Goal: Information Seeking & Learning: Learn about a topic

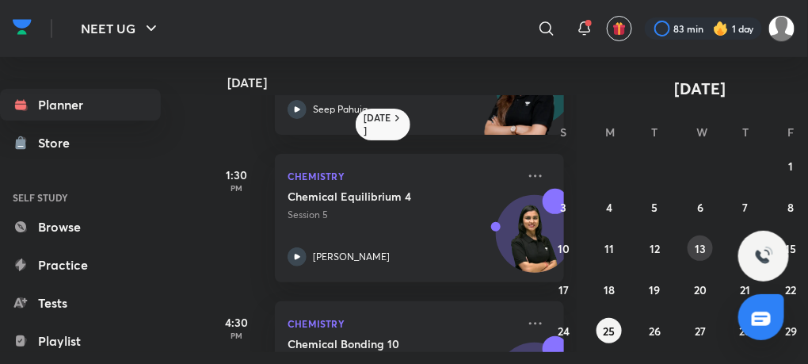
scroll to position [270, 0]
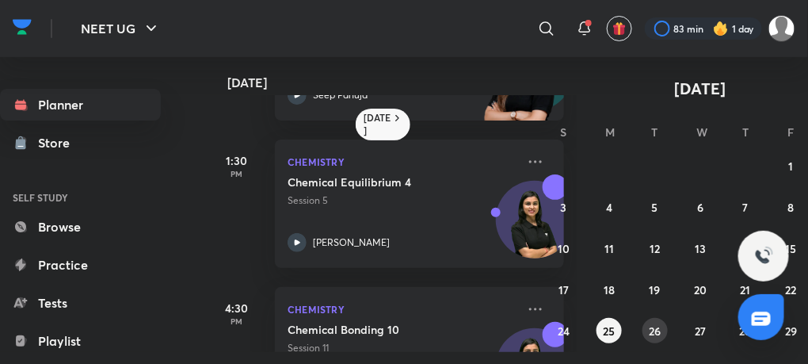
click at [657, 330] on abbr "26" at bounding box center [655, 330] width 12 height 15
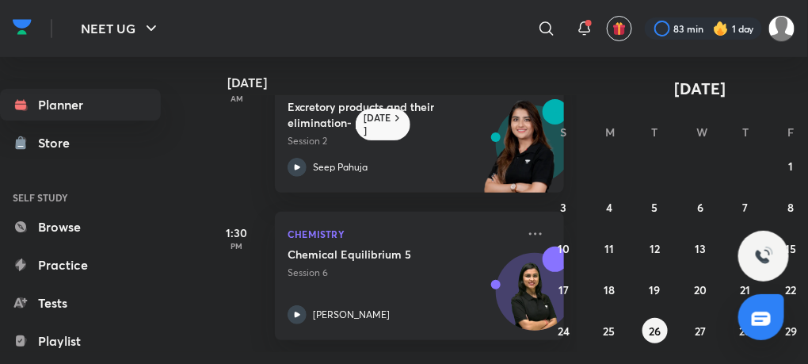
scroll to position [0, 0]
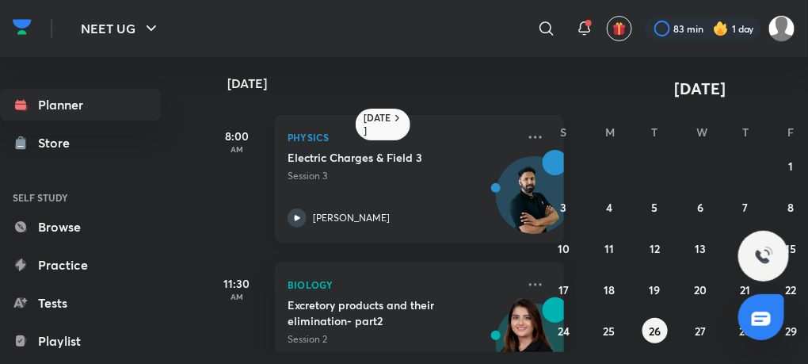
click at [300, 219] on icon at bounding box center [297, 217] width 19 height 19
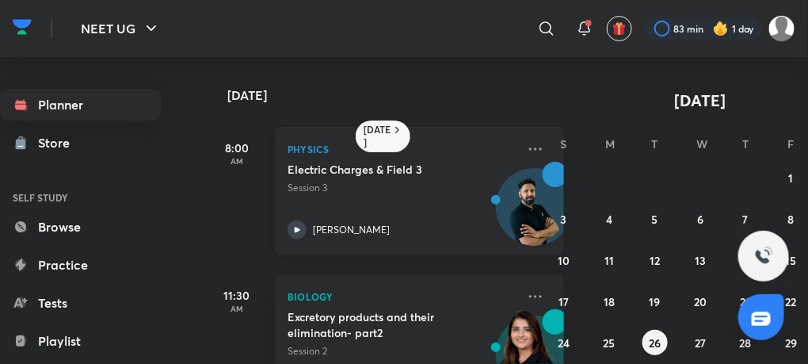
scroll to position [198, 0]
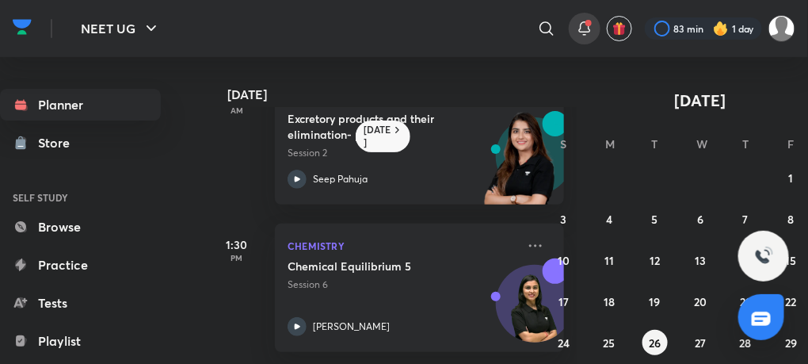
click at [582, 23] on icon at bounding box center [584, 27] width 10 height 10
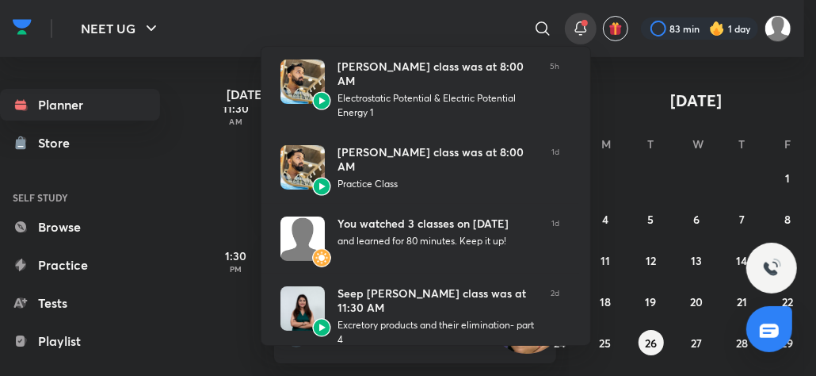
click at [185, 60] on div at bounding box center [408, 188] width 816 height 376
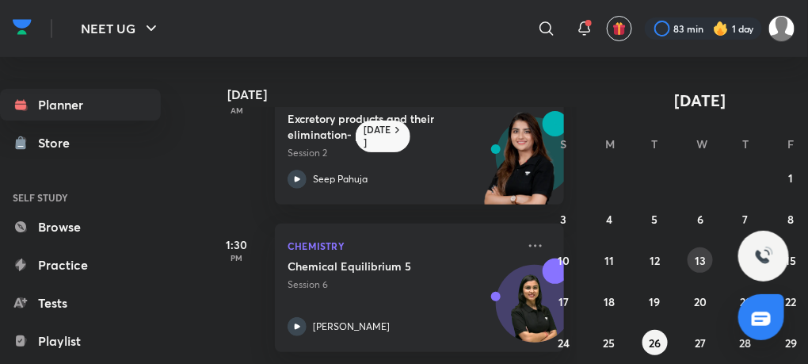
scroll to position [96, 0]
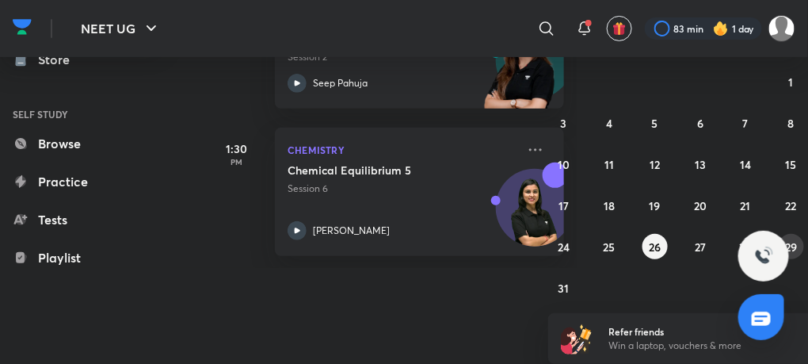
click at [793, 244] on abbr "29" at bounding box center [791, 246] width 12 height 15
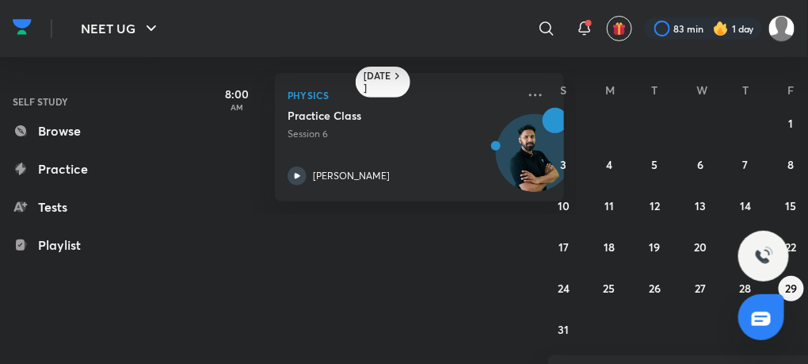
scroll to position [96, 44]
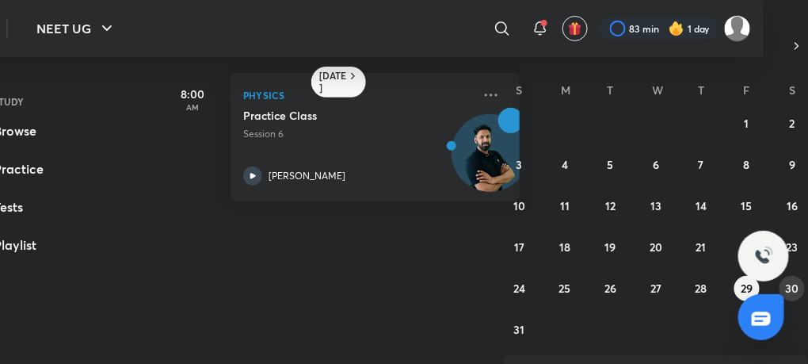
click at [795, 299] on button "30" at bounding box center [792, 288] width 25 height 25
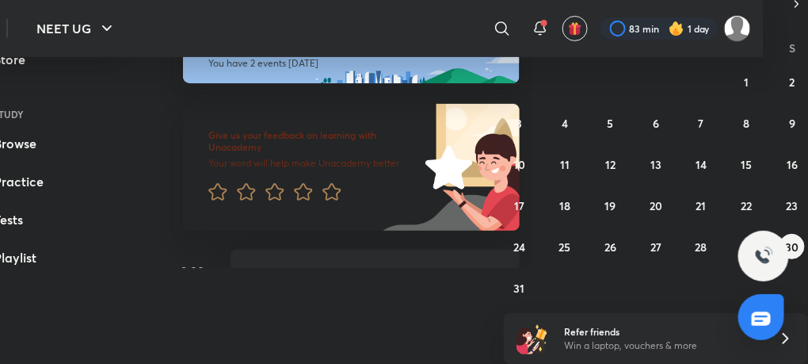
scroll to position [1, 0]
click at [608, 244] on abbr "26" at bounding box center [611, 246] width 12 height 15
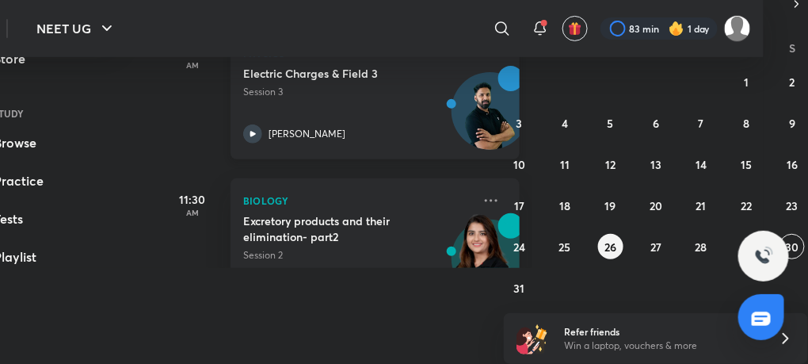
click at [257, 130] on icon at bounding box center [252, 133] width 19 height 19
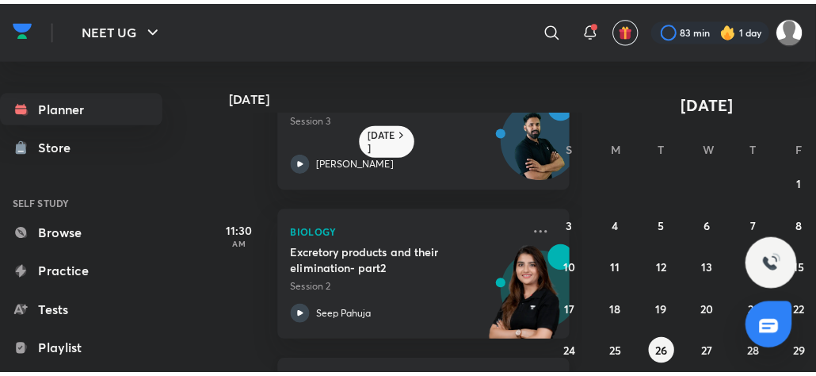
scroll to position [71, 0]
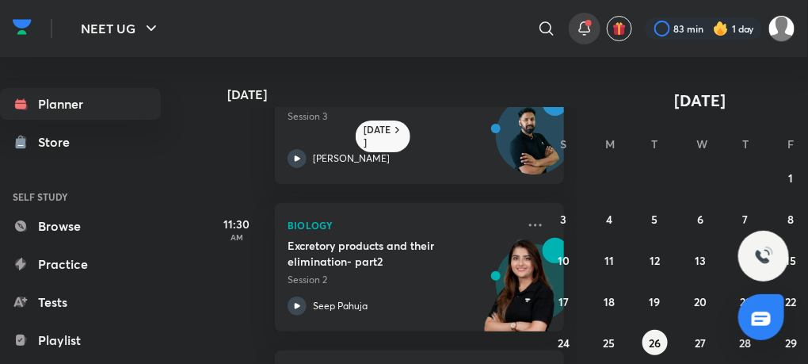
click at [586, 27] on icon at bounding box center [584, 28] width 19 height 19
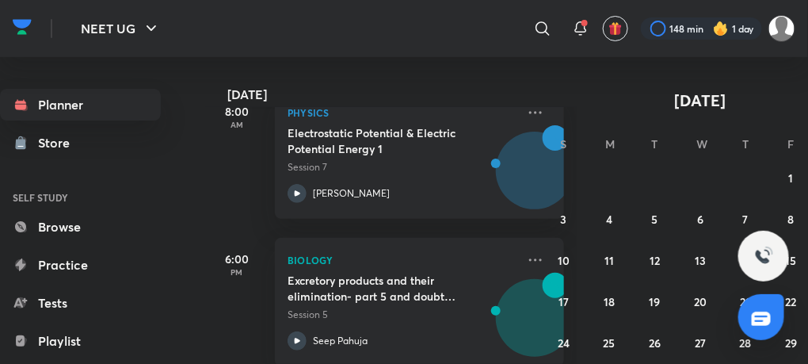
scroll to position [270, 0]
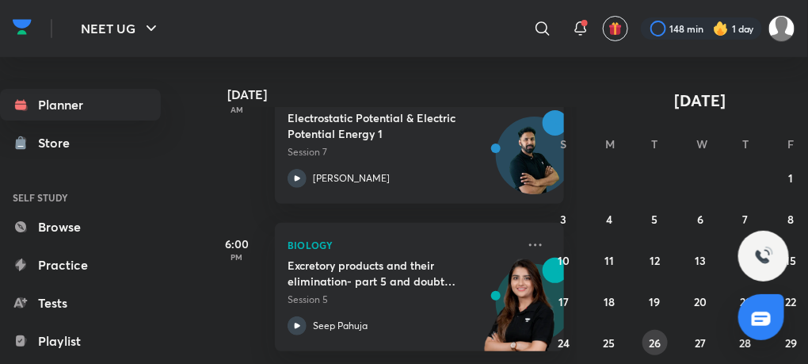
click at [655, 338] on abbr "26" at bounding box center [655, 342] width 12 height 15
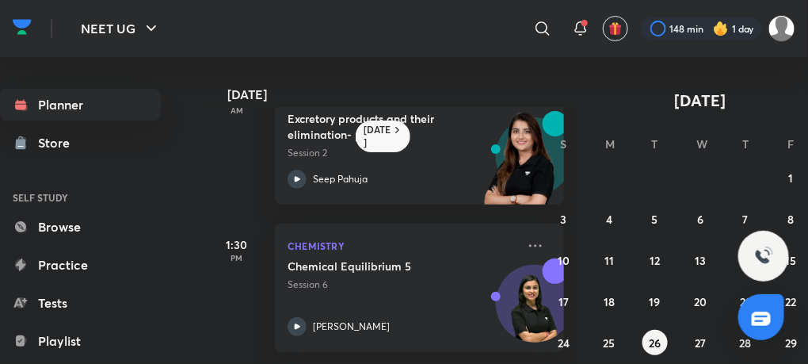
scroll to position [0, 0]
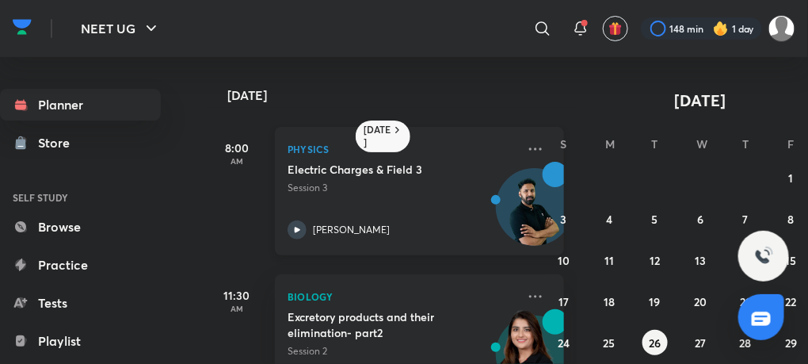
click at [294, 223] on icon at bounding box center [297, 229] width 19 height 19
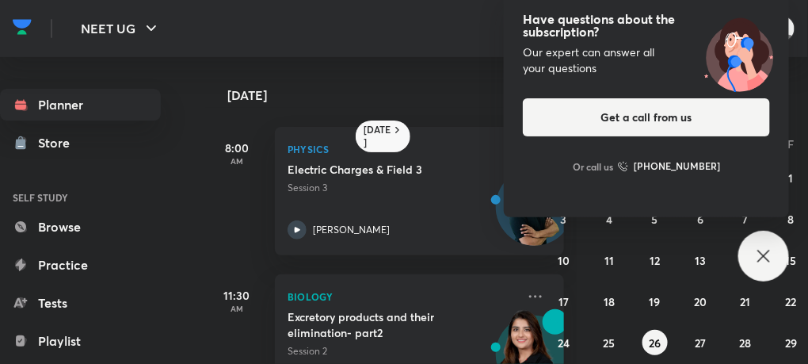
scroll to position [96, 0]
